Goal: Transaction & Acquisition: Obtain resource

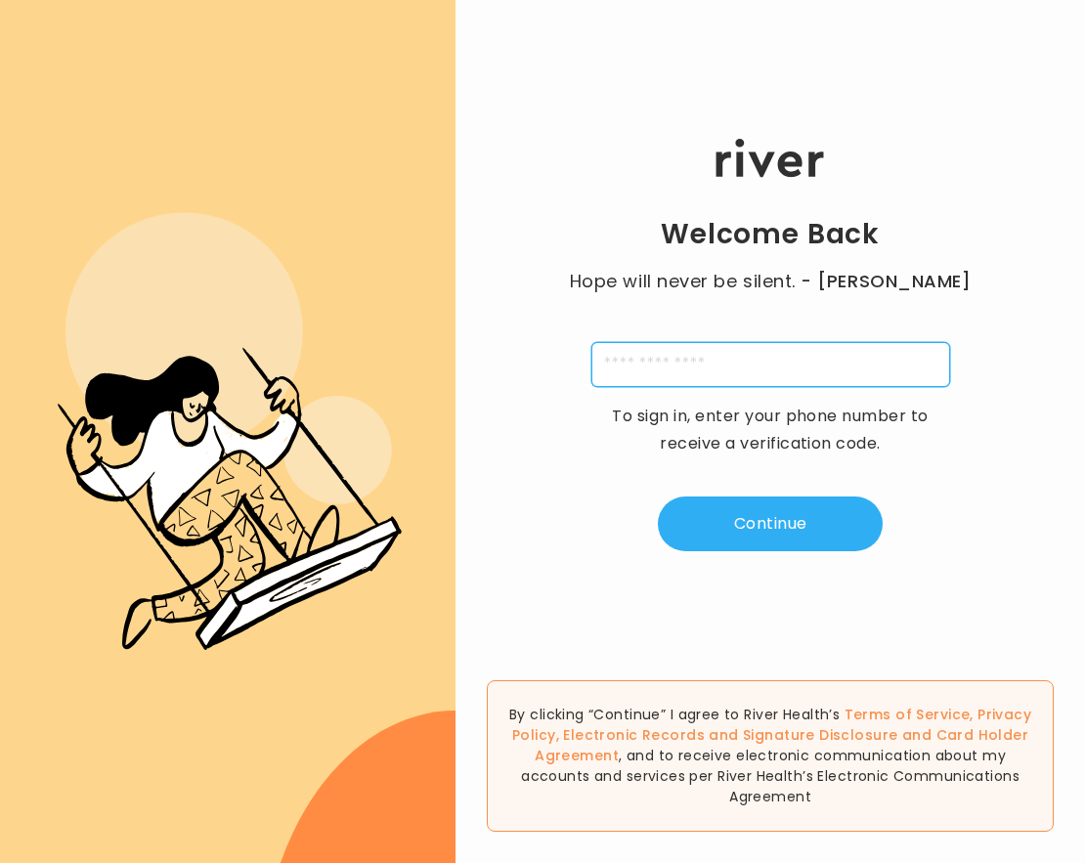
click at [794, 369] on input "tel" at bounding box center [770, 364] width 359 height 45
type input "**********"
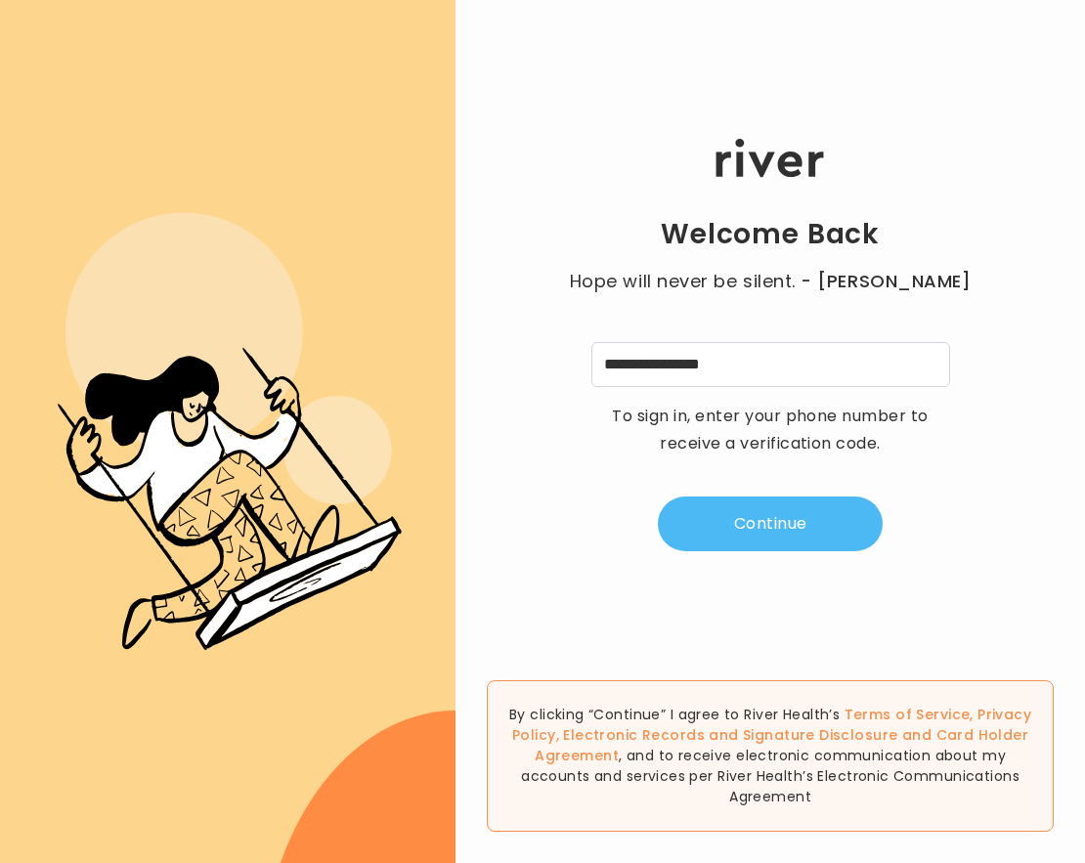
click at [770, 507] on button "Continue" at bounding box center [770, 524] width 225 height 55
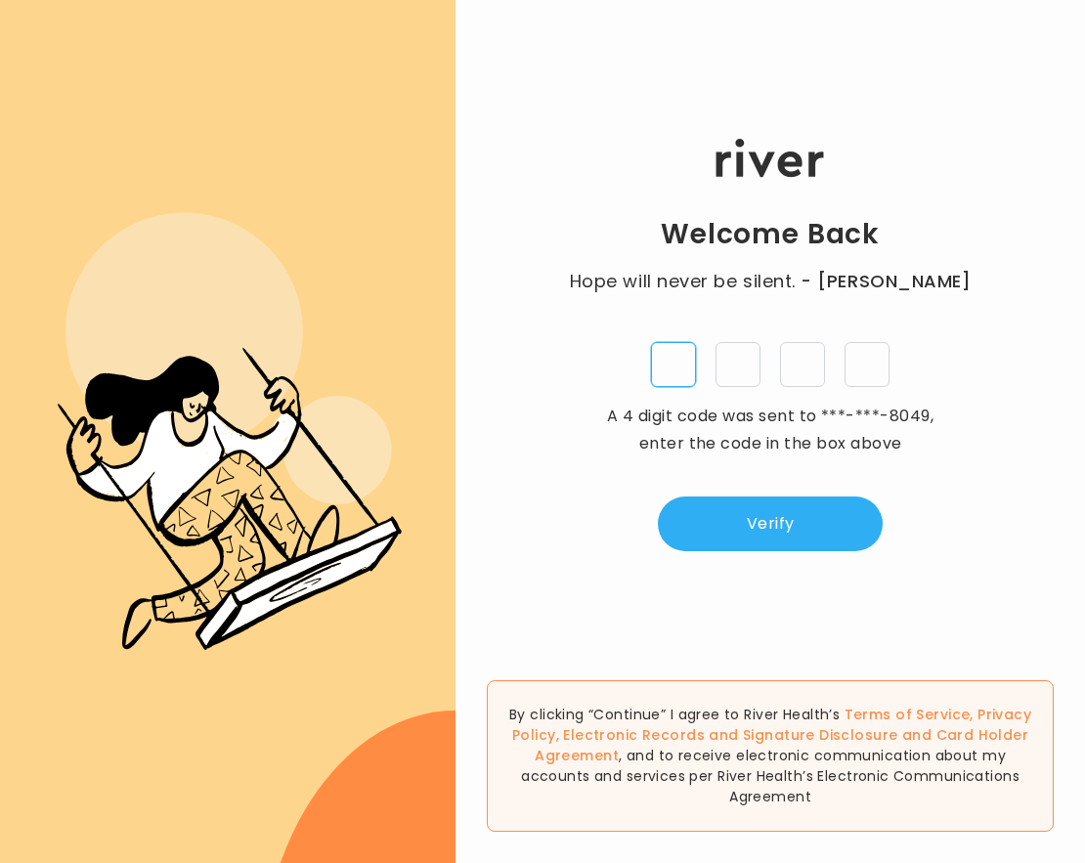
click at [672, 373] on input "tel" at bounding box center [673, 364] width 45 height 45
type input "*"
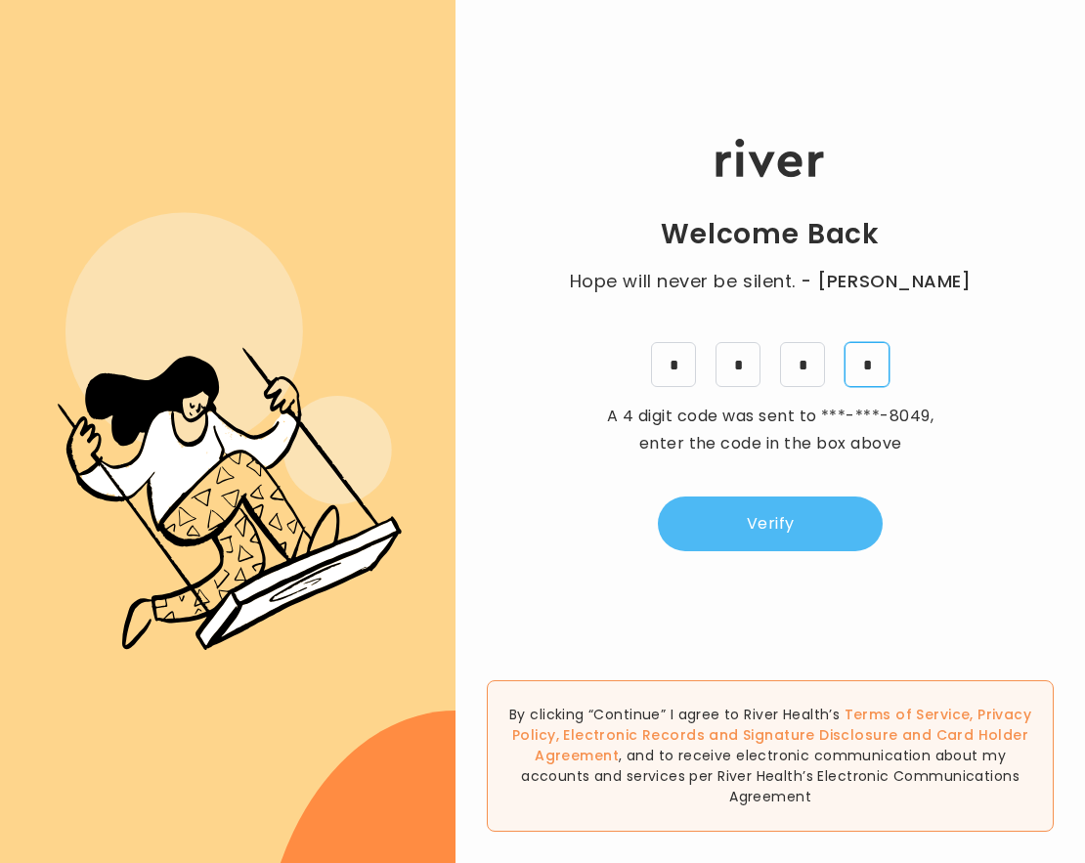
type input "*"
click at [767, 541] on button "Verify" at bounding box center [770, 524] width 225 height 55
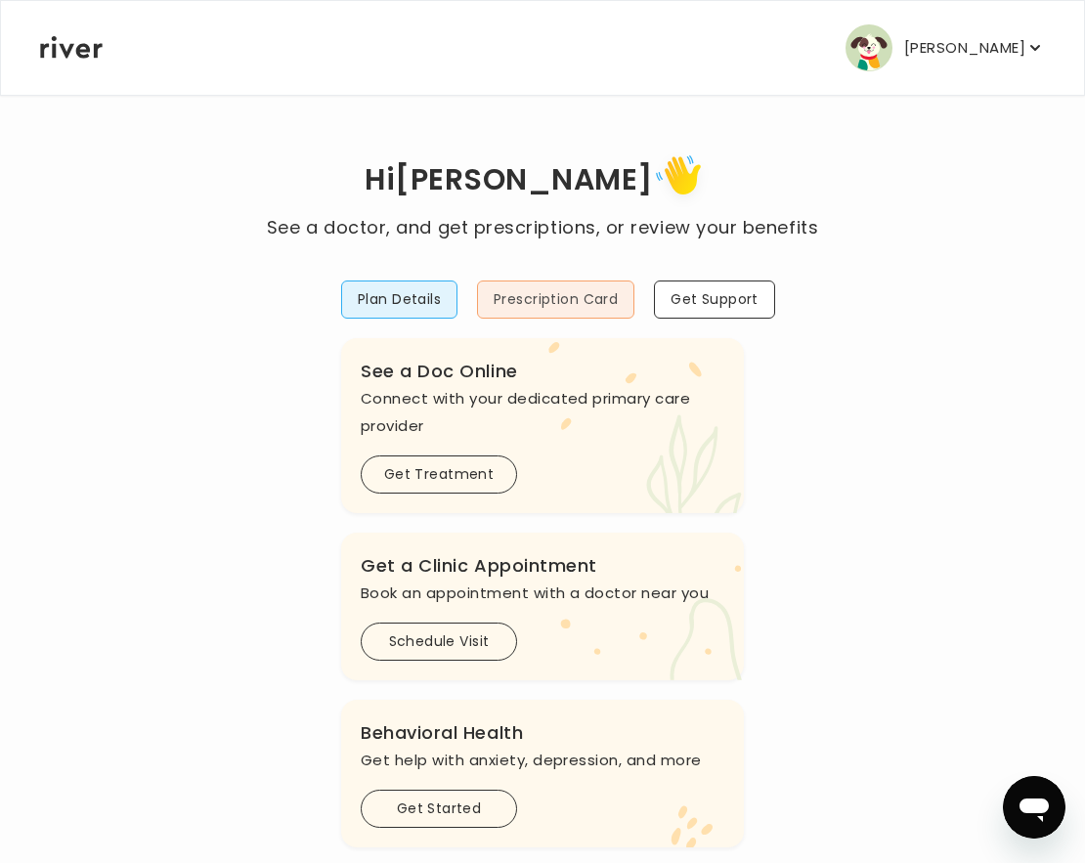
click at [600, 287] on button "Prescription Card" at bounding box center [555, 300] width 157 height 38
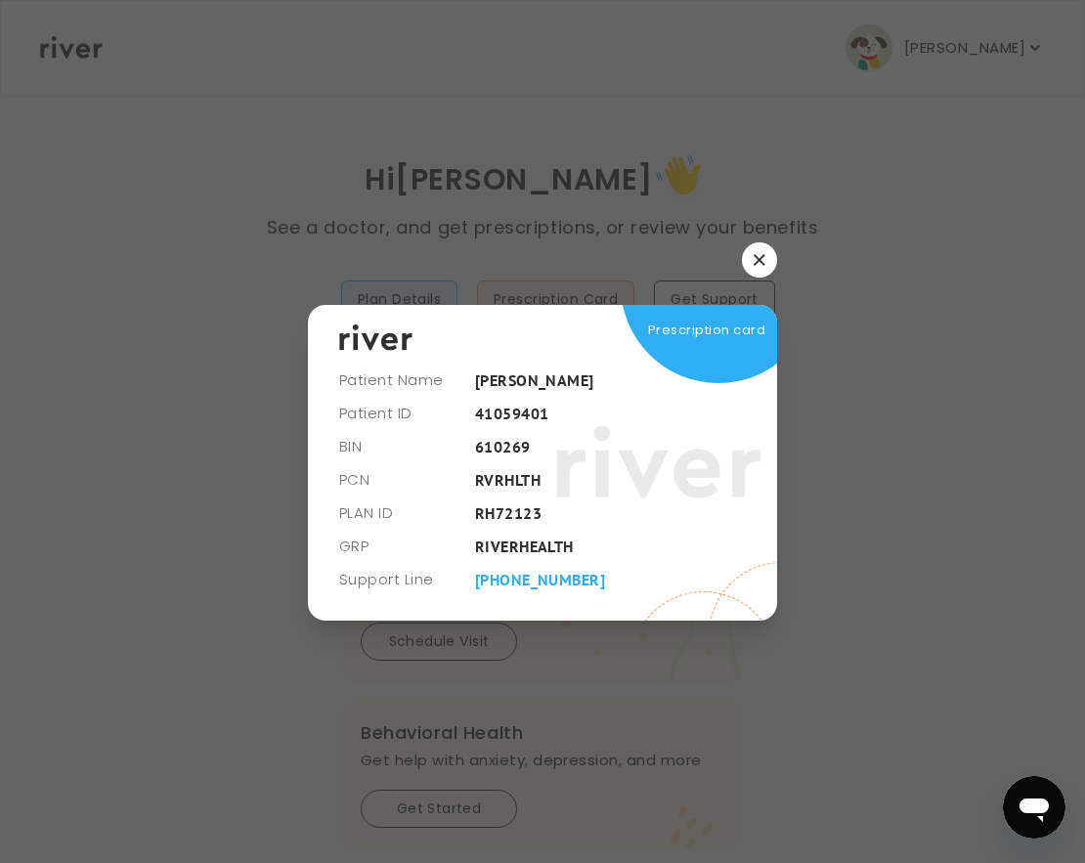
click at [757, 291] on div "Patient Name [PERSON_NAME] Patient ID [MEDICAL_RECORD_NUMBER] BIN 610269 PCN RV…" at bounding box center [542, 431] width 469 height 378
click at [757, 259] on icon "button" at bounding box center [759, 259] width 11 height 11
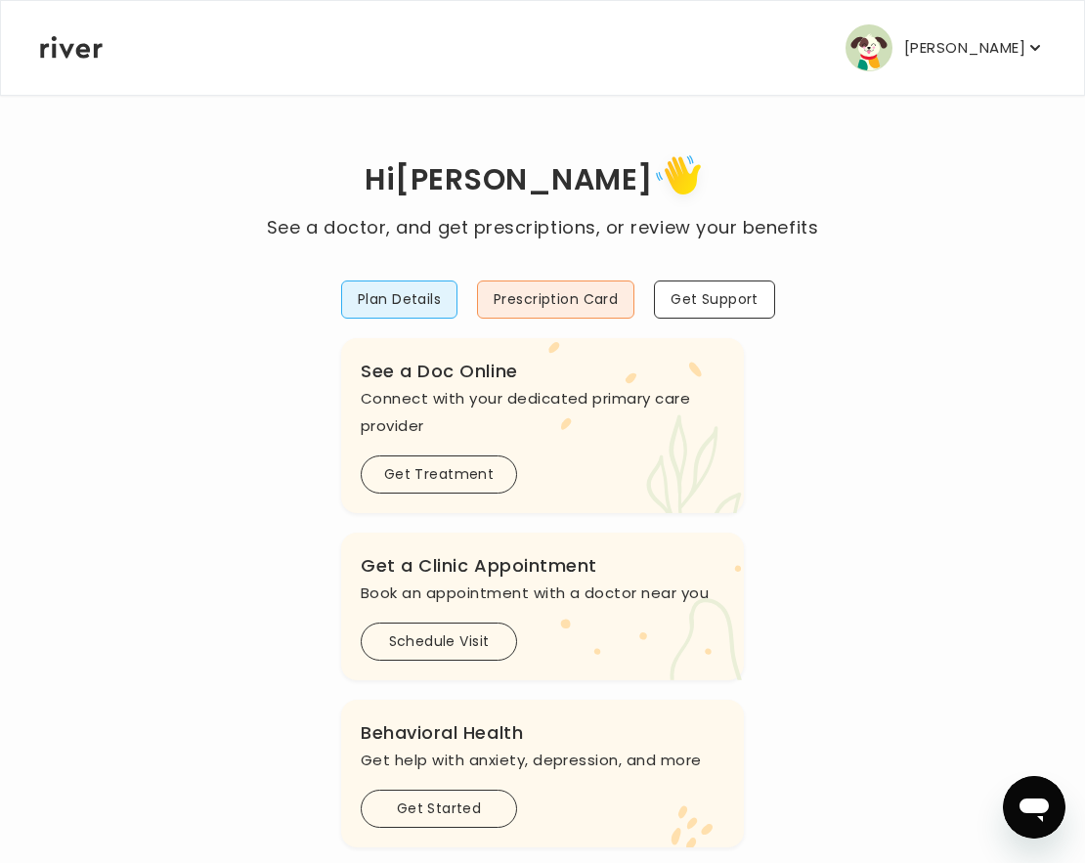
click at [941, 46] on p "[PERSON_NAME]" at bounding box center [964, 47] width 121 height 27
click at [324, 431] on div "Hi [PERSON_NAME] See a doctor, and get prescriptions, or review your benefits P…" at bounding box center [542, 665] width 1007 height 1033
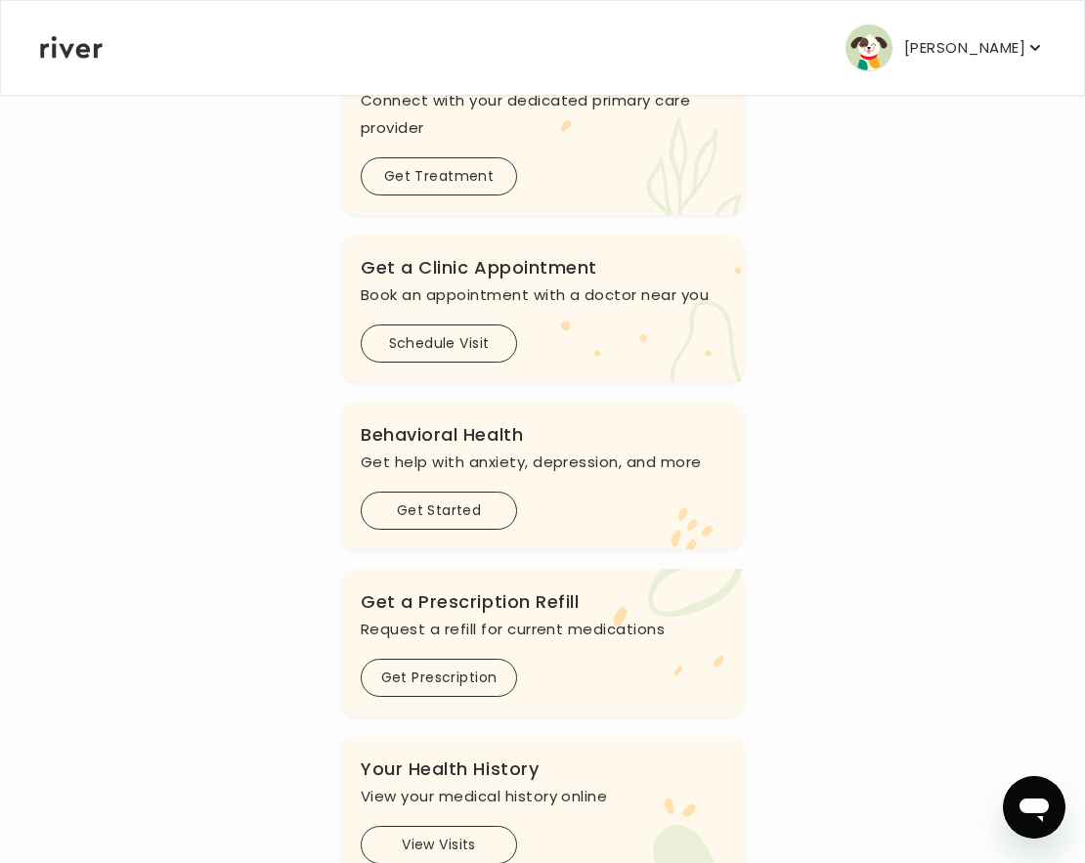
click at [472, 597] on h3 "Get a Prescription Refill" at bounding box center [543, 601] width 364 height 27
click at [469, 682] on button "Get Prescription" at bounding box center [439, 678] width 156 height 38
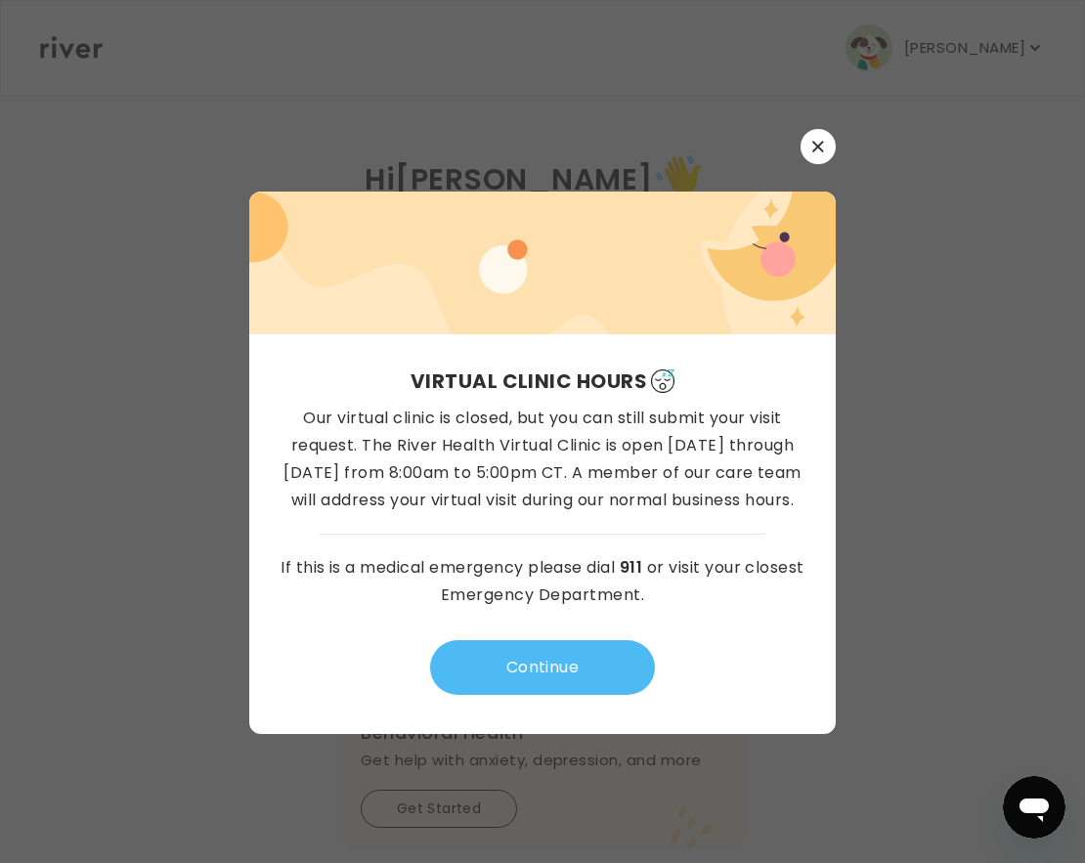
click at [465, 681] on button "Continue" at bounding box center [542, 667] width 225 height 55
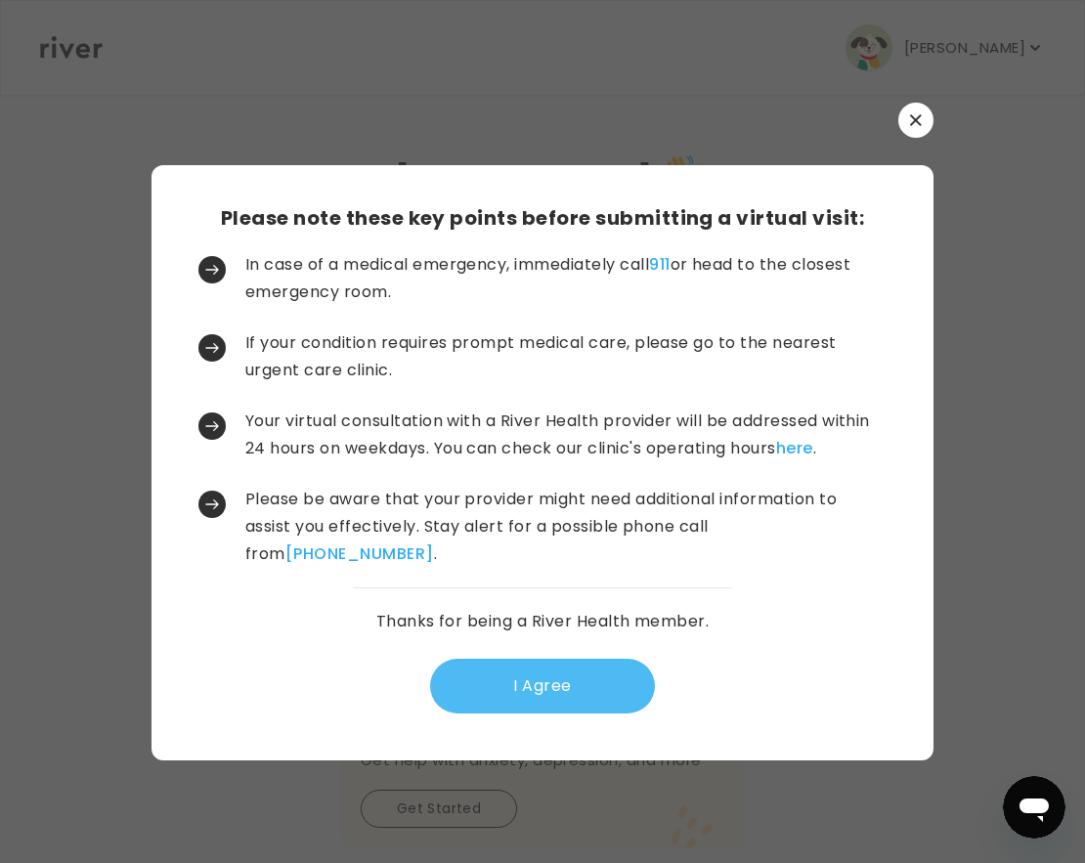
click at [465, 680] on button "I Agree" at bounding box center [542, 686] width 225 height 55
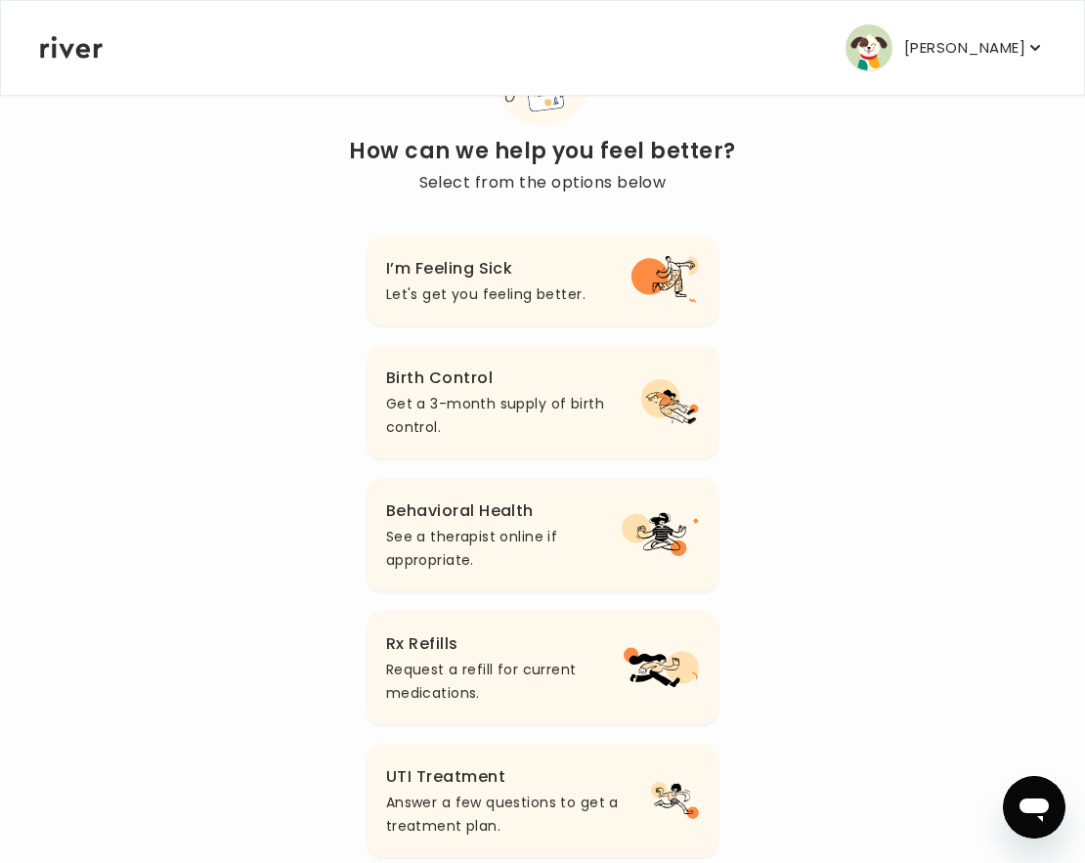
scroll to position [109, 0]
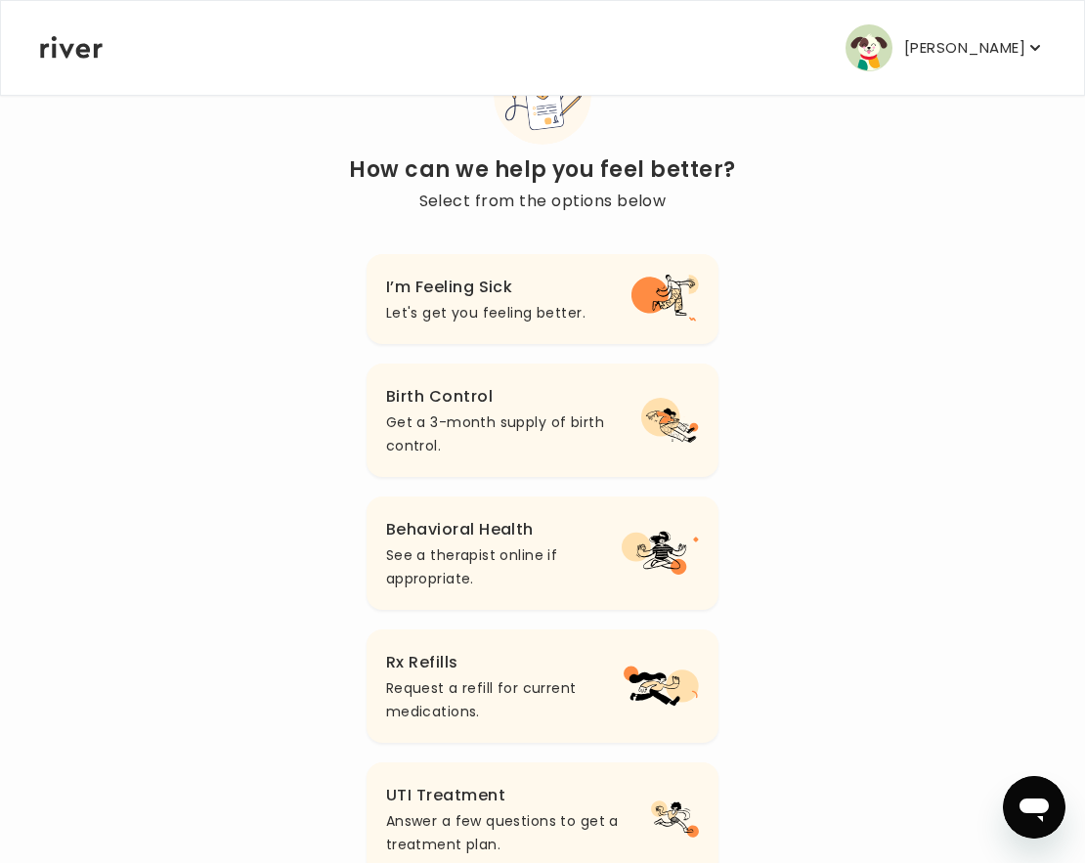
click at [550, 683] on p "Request a refill for current medications." at bounding box center [505, 699] width 238 height 47
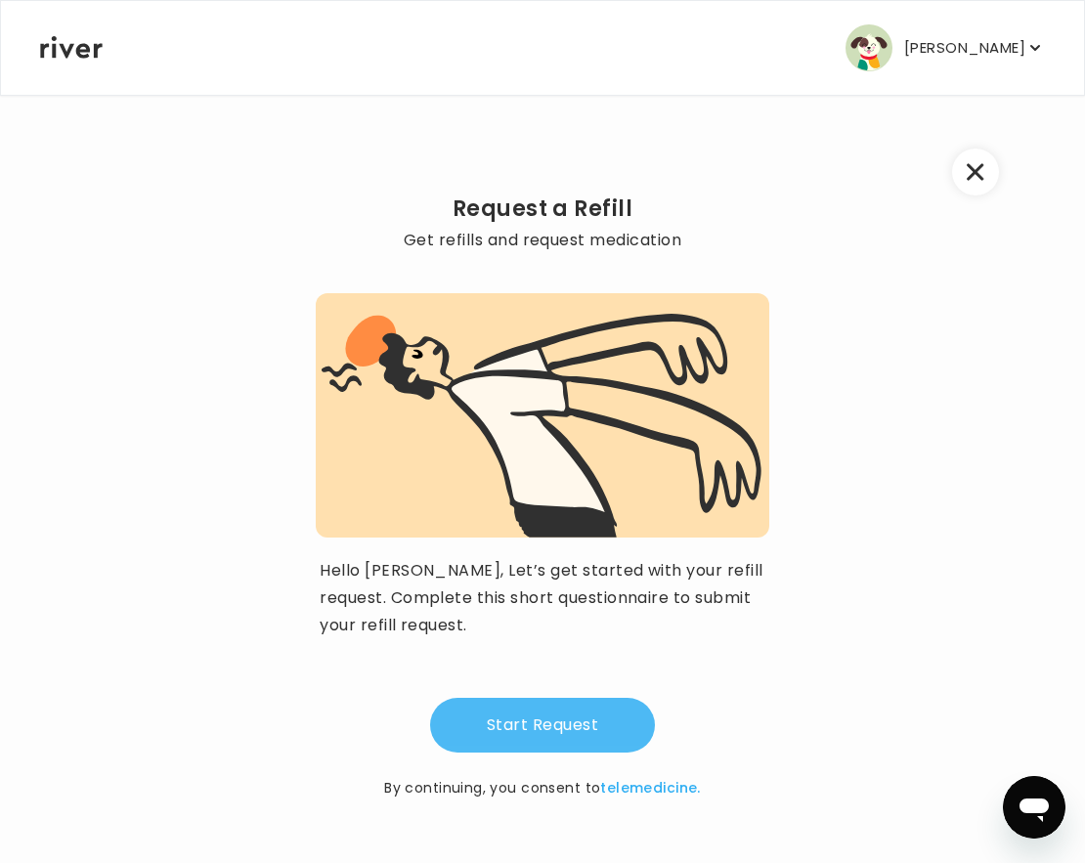
click at [564, 731] on button "Start Request" at bounding box center [542, 725] width 225 height 55
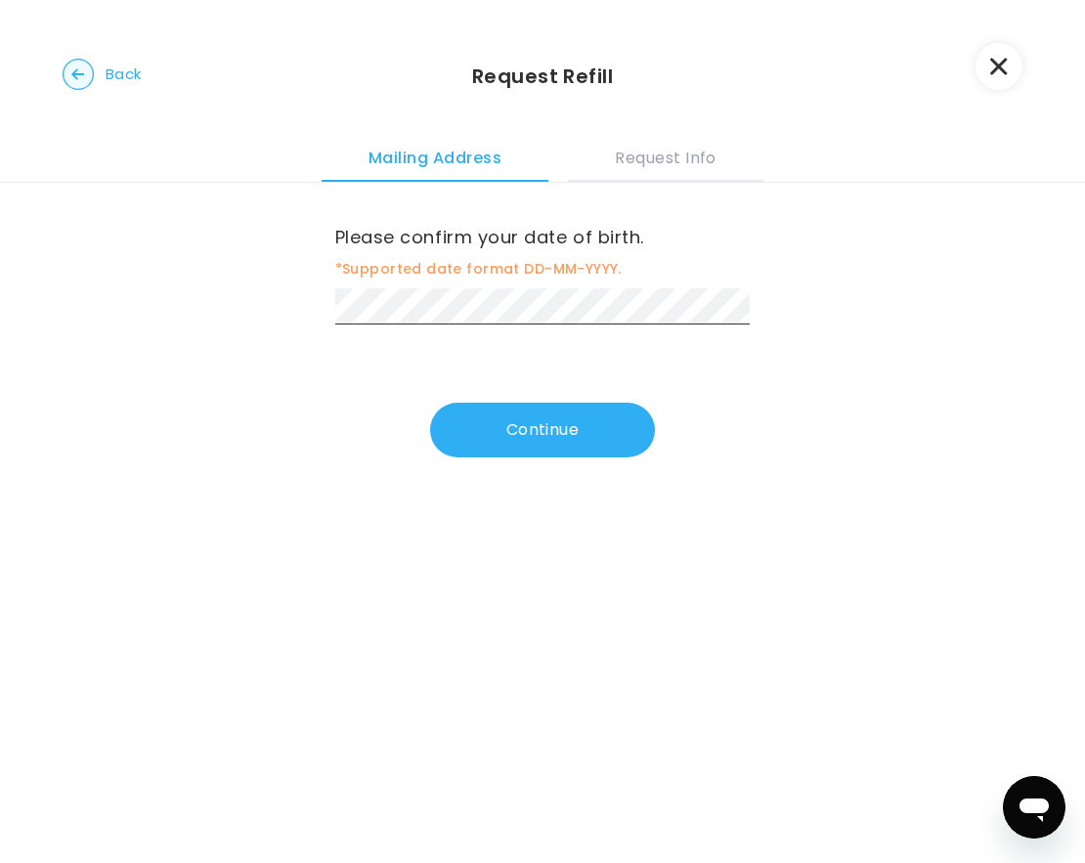
click at [624, 183] on div "Please confirm your date of birth. *Supported date format DD-MM-YYYY." at bounding box center [542, 254] width 415 height 142
click at [643, 156] on button "Request Info" at bounding box center [665, 155] width 195 height 53
